Goal: Check status: Check status

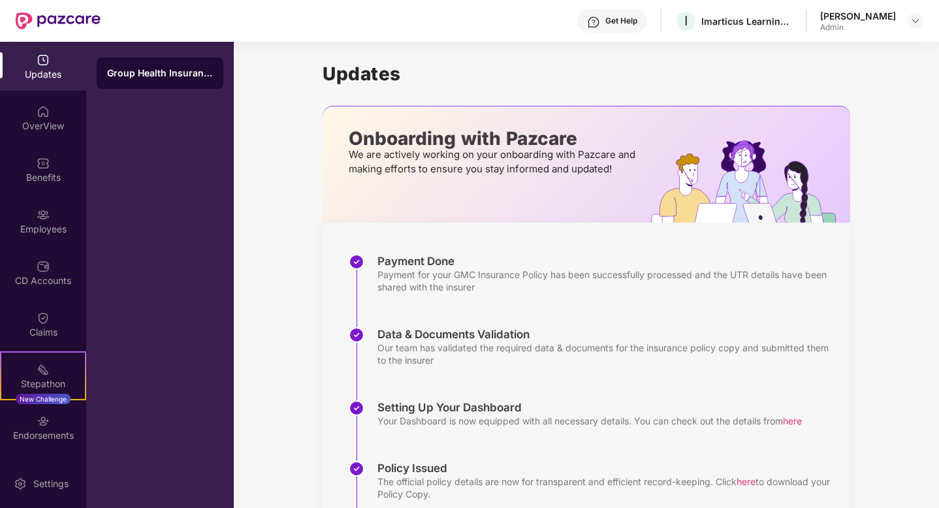
scroll to position [113, 0]
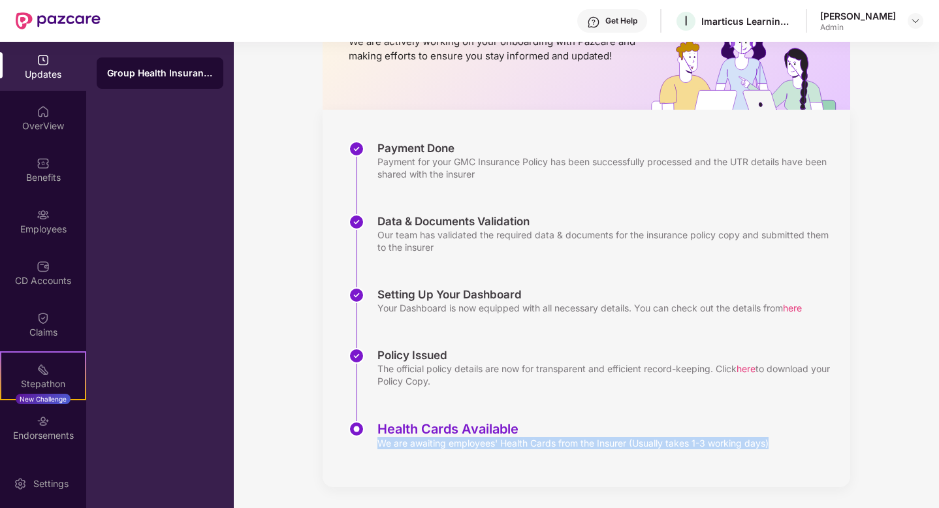
drag, startPoint x: 373, startPoint y: 444, endPoint x: 426, endPoint y: 456, distance: 54.8
click at [426, 456] on div "Payment Done Payment for your GMC Insurance Policy has been successfully proces…" at bounding box center [585, 298] width 527 height 377
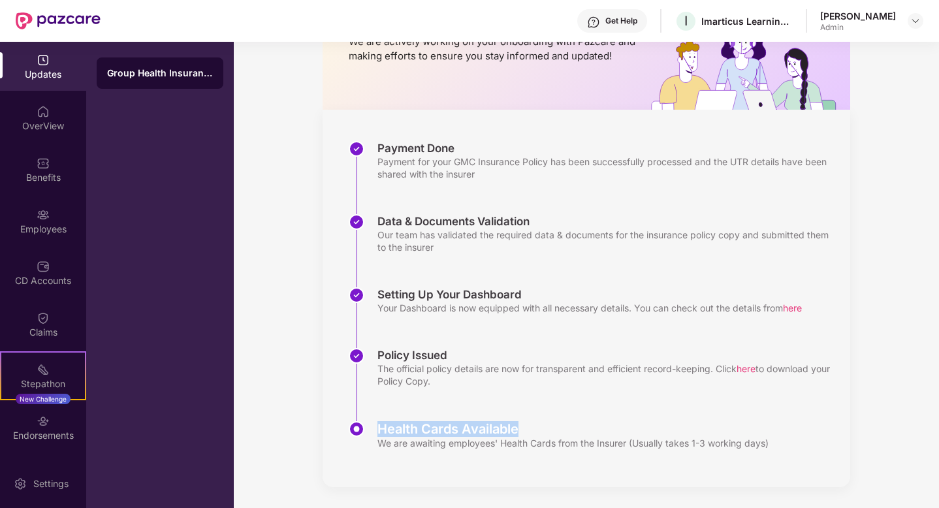
drag, startPoint x: 377, startPoint y: 428, endPoint x: 562, endPoint y: 428, distance: 185.4
click at [562, 428] on div "Health Cards Available" at bounding box center [572, 429] width 391 height 16
click at [495, 452] on div "Health Cards Available We are awaiting employees' Health Cards from the Insurer…" at bounding box center [599, 438] width 501 height 35
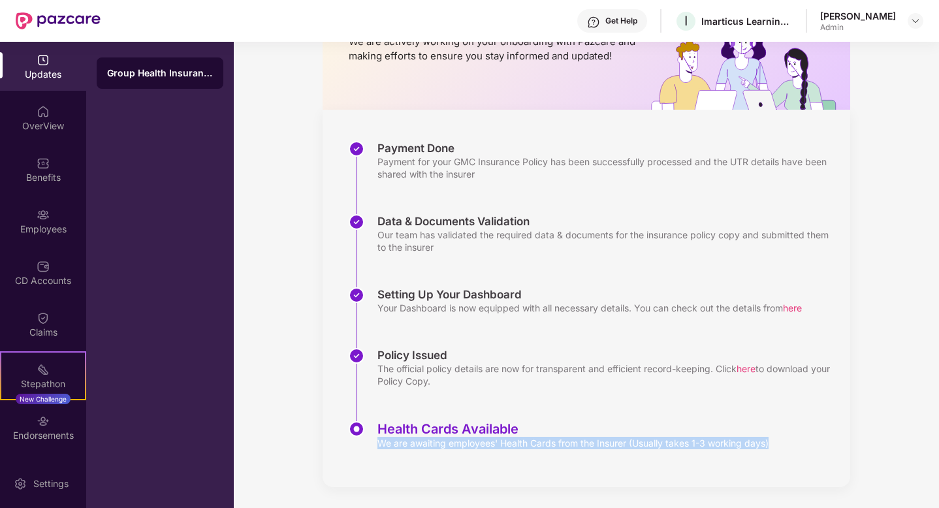
drag, startPoint x: 378, startPoint y: 437, endPoint x: 401, endPoint y: 460, distance: 31.9
click at [401, 460] on div "Payment Done Payment for your GMC Insurance Policy has been successfully proces…" at bounding box center [585, 298] width 527 height 377
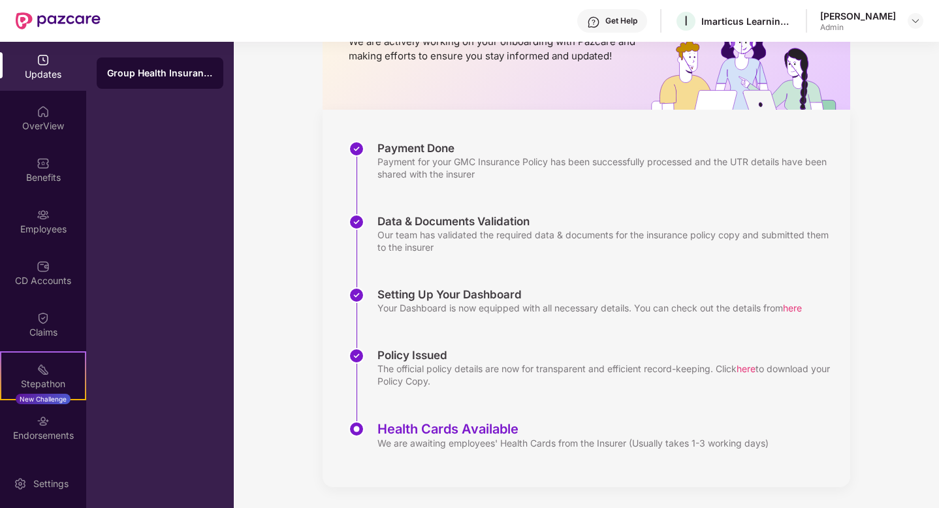
click at [386, 427] on div "Health Cards Available" at bounding box center [572, 429] width 391 height 16
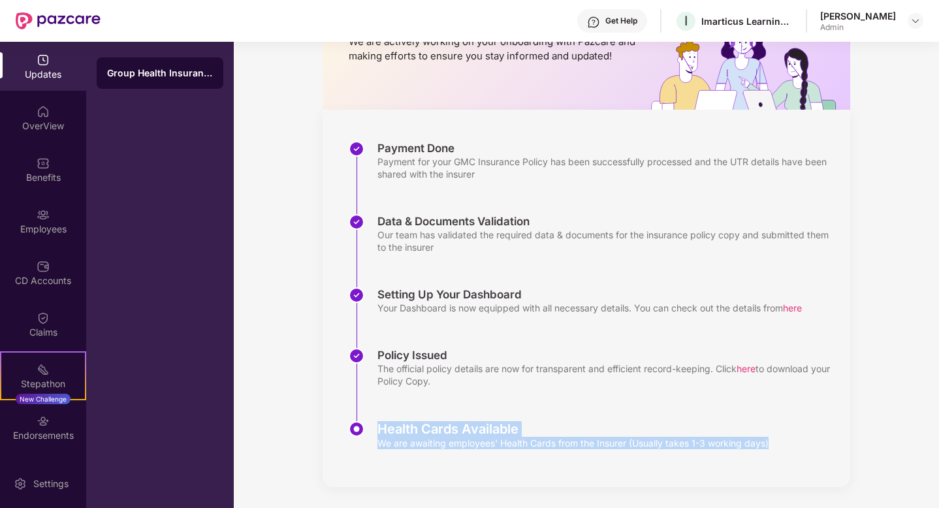
drag, startPoint x: 378, startPoint y: 428, endPoint x: 442, endPoint y: 467, distance: 75.0
click at [442, 467] on div "Payment Done Payment for your GMC Insurance Policy has been successfully proces…" at bounding box center [585, 298] width 527 height 377
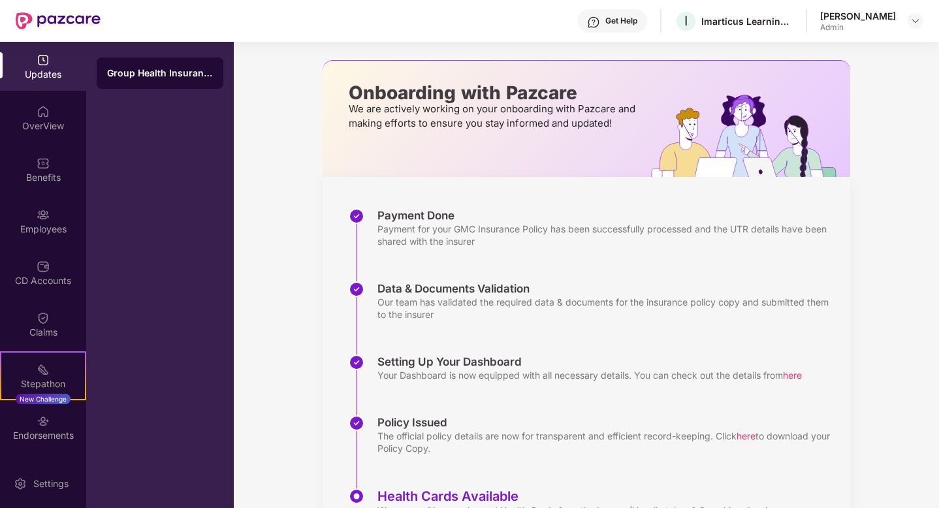
scroll to position [0, 0]
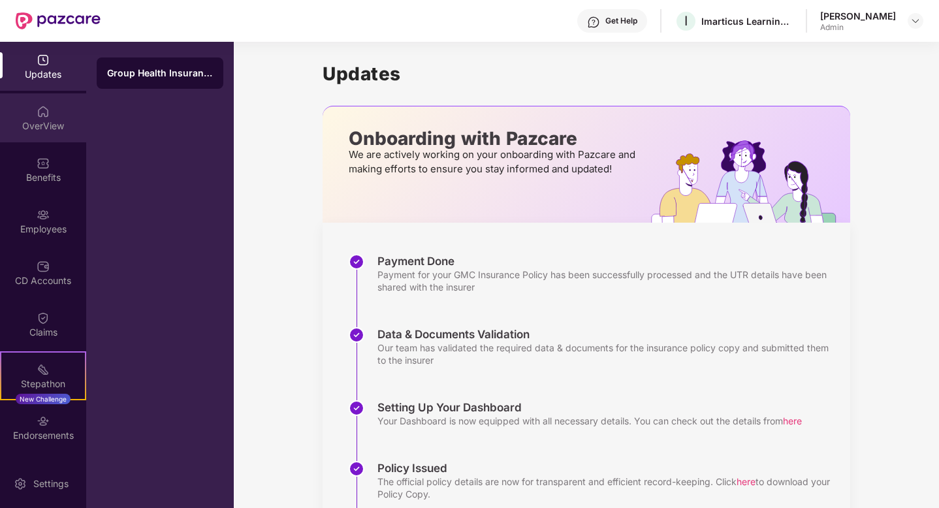
click at [36, 118] on div "OverView" at bounding box center [43, 117] width 86 height 49
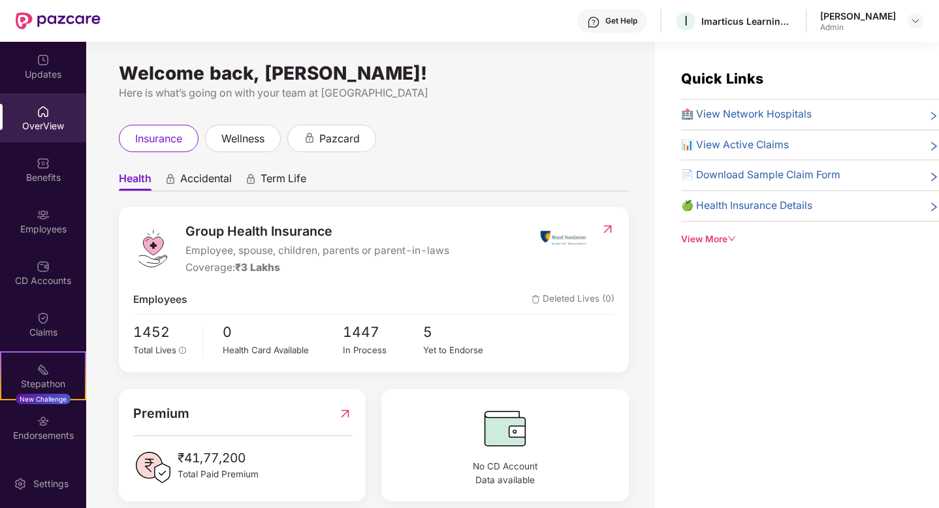
click at [578, 238] on img at bounding box center [563, 237] width 49 height 33
click at [603, 232] on img at bounding box center [608, 229] width 14 height 13
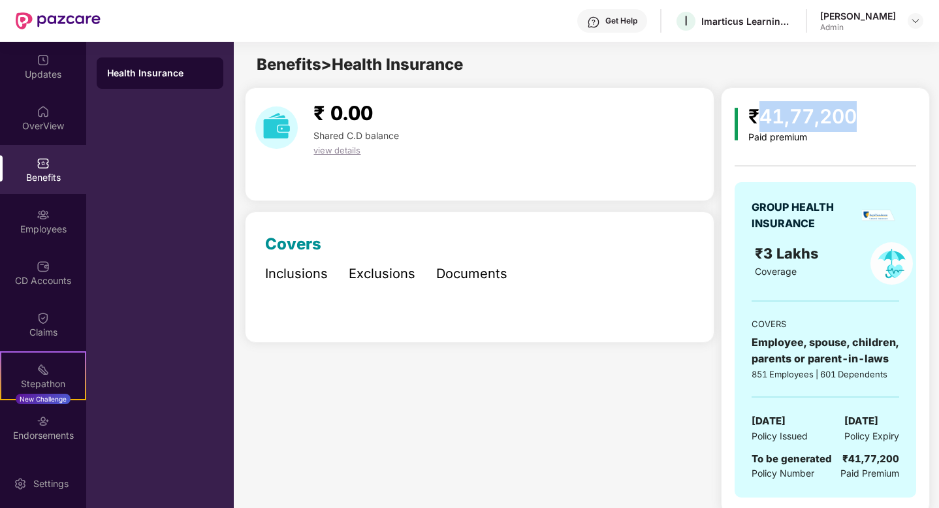
drag, startPoint x: 762, startPoint y: 116, endPoint x: 856, endPoint y: 118, distance: 94.0
click at [856, 118] on div "₹41,77,200" at bounding box center [802, 116] width 108 height 31
drag, startPoint x: 856, startPoint y: 118, endPoint x: 763, endPoint y: 118, distance: 92.7
click at [763, 118] on div "₹41,77,200" at bounding box center [802, 116] width 108 height 31
